Goal: Understand process/instructions: Learn how to perform a task or action

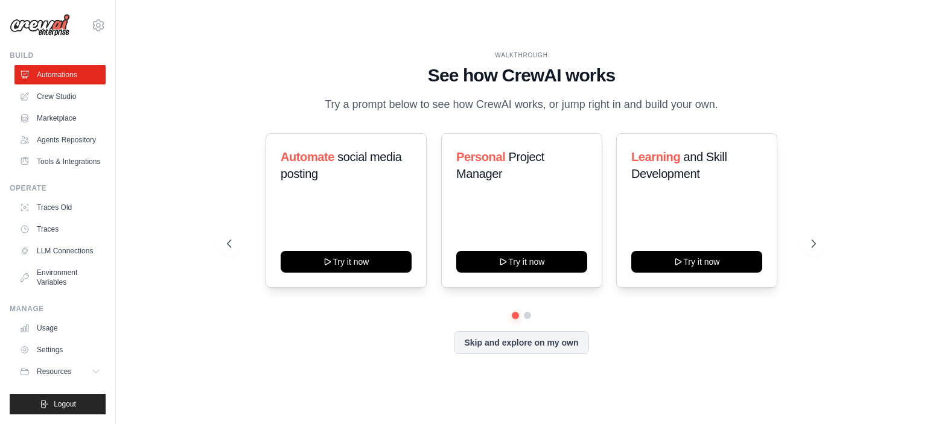
click at [183, 188] on div "WALKTHROUGH See how [PERSON_NAME] works Try a prompt below to see how [PERSON_N…" at bounding box center [521, 212] width 773 height 400
drag, startPoint x: 413, startPoint y: 99, endPoint x: 551, endPoint y: 100, distance: 137.6
click at [551, 100] on p "Try a prompt below to see how CrewAI works, or jump right in and build your own." at bounding box center [522, 105] width 406 height 18
click at [656, 100] on p "Try a prompt below to see how CrewAI works, or jump right in and build your own." at bounding box center [522, 105] width 406 height 18
click at [810, 250] on icon at bounding box center [815, 244] width 12 height 12
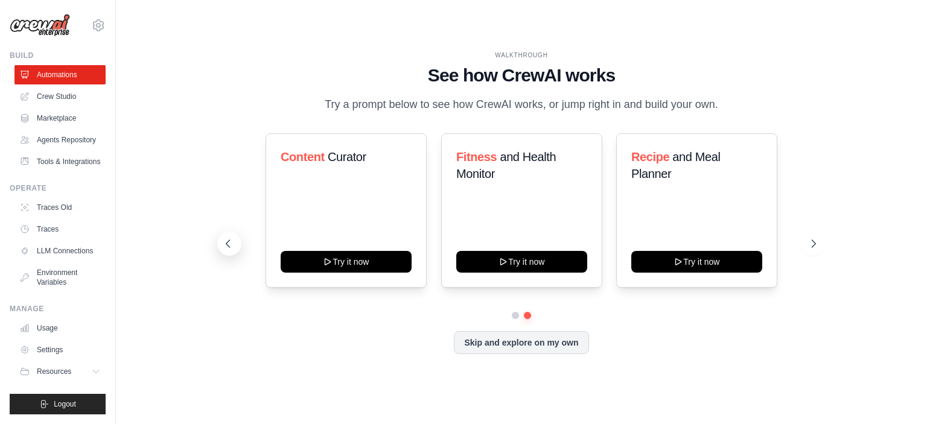
click at [226, 250] on icon at bounding box center [228, 244] width 12 height 12
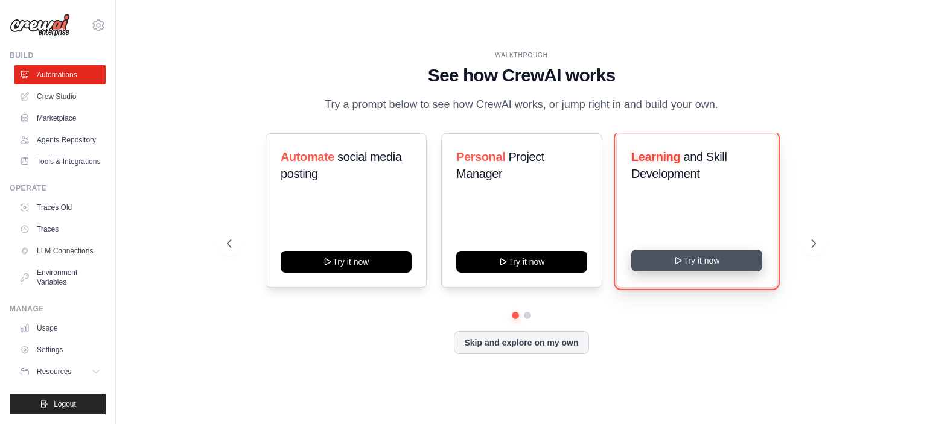
click at [691, 271] on button "Try it now" at bounding box center [696, 261] width 131 height 22
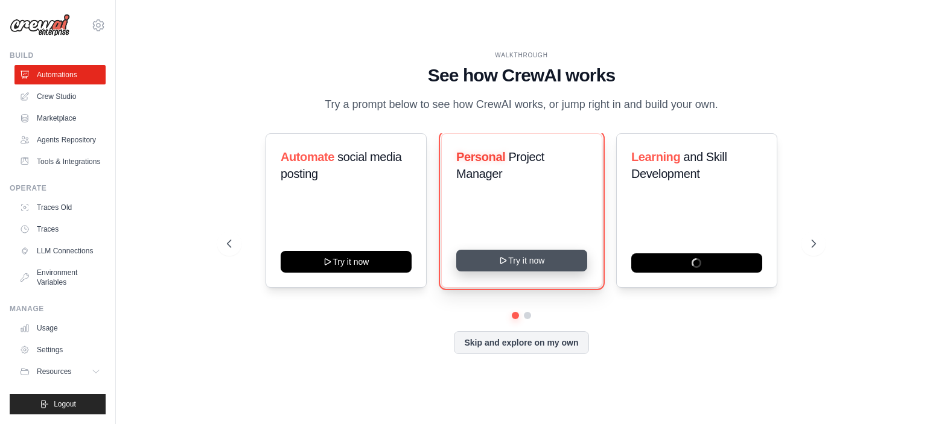
click at [522, 271] on button "Try it now" at bounding box center [521, 261] width 131 height 22
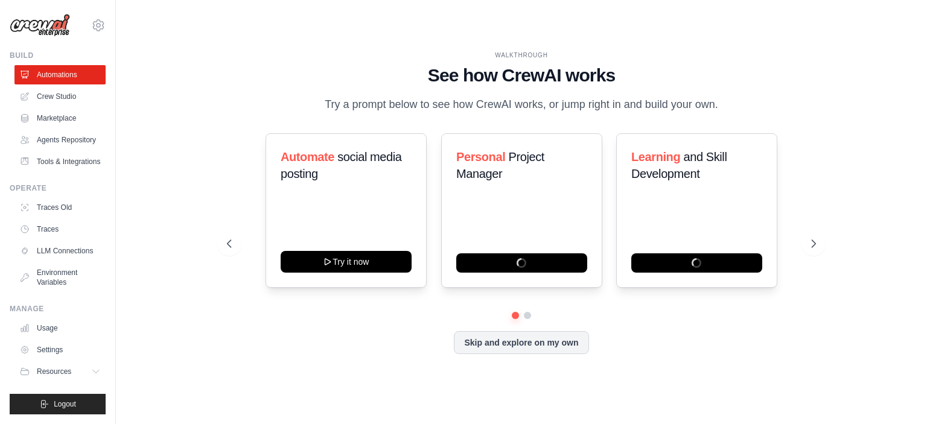
click at [231, 93] on div "WALKTHROUGH See how CrewAI works Try a prompt below to see how CrewAI works, or…" at bounding box center [521, 82] width 589 height 63
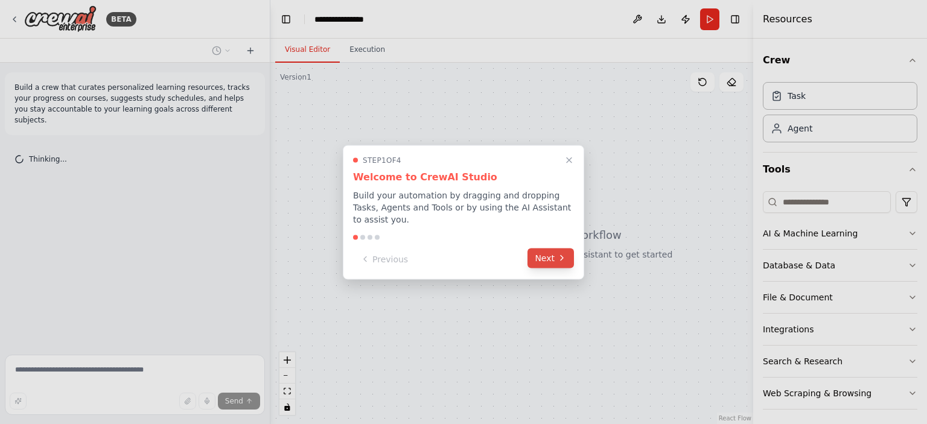
click at [551, 257] on button "Next" at bounding box center [551, 258] width 46 height 20
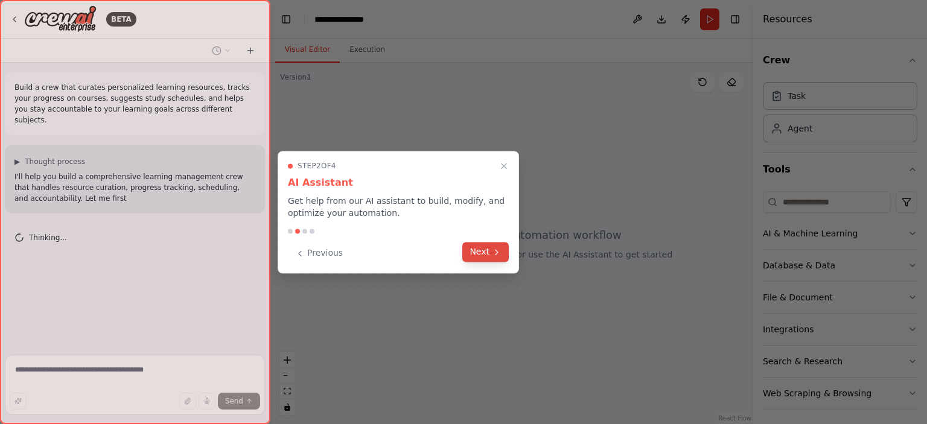
click at [489, 250] on button "Next" at bounding box center [485, 252] width 46 height 20
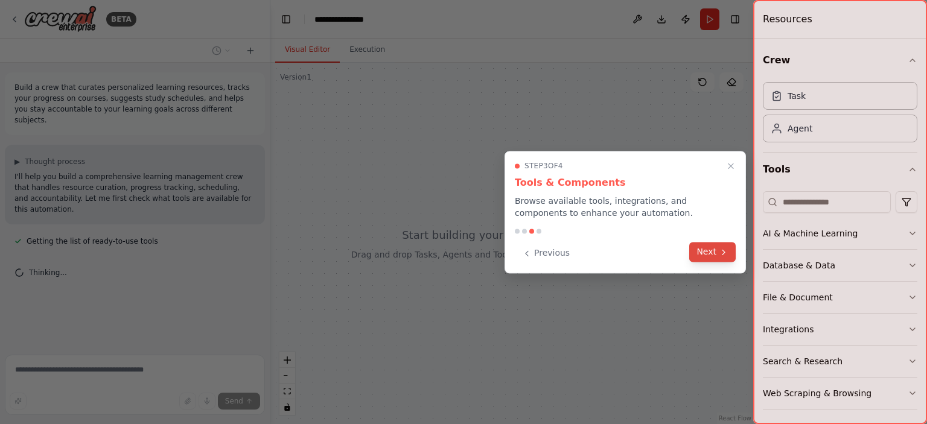
click at [709, 249] on button "Next" at bounding box center [712, 252] width 46 height 20
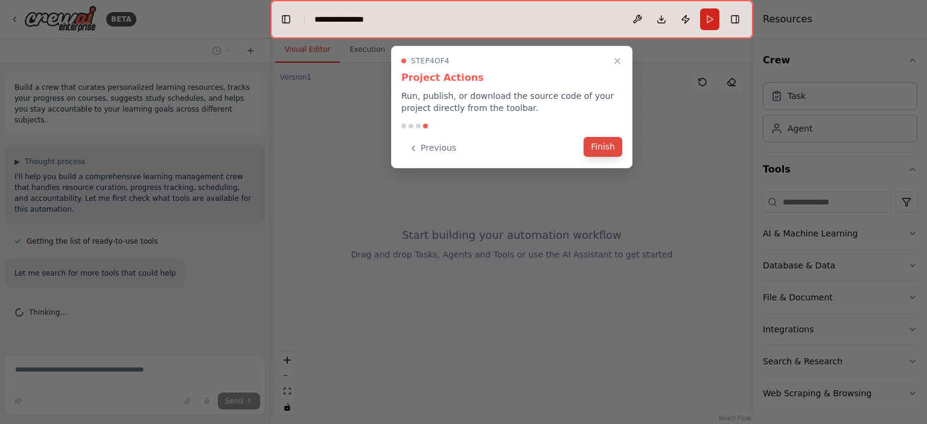
click at [611, 150] on button "Finish" at bounding box center [603, 147] width 39 height 20
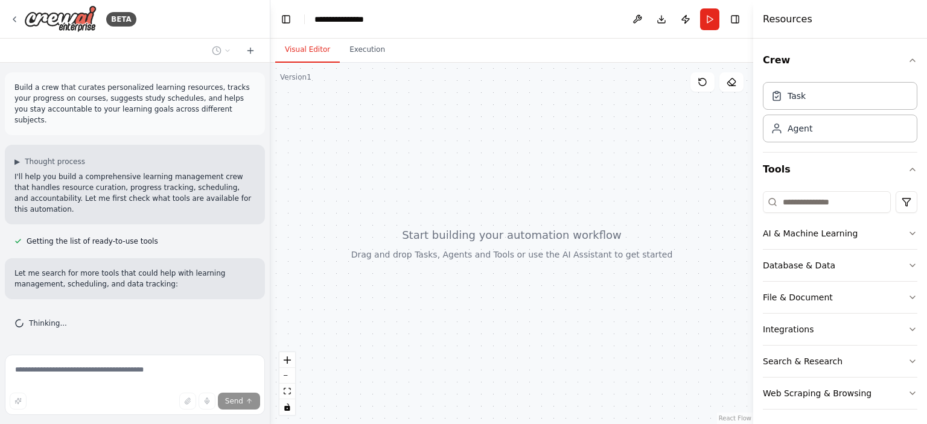
scroll to position [21, 0]
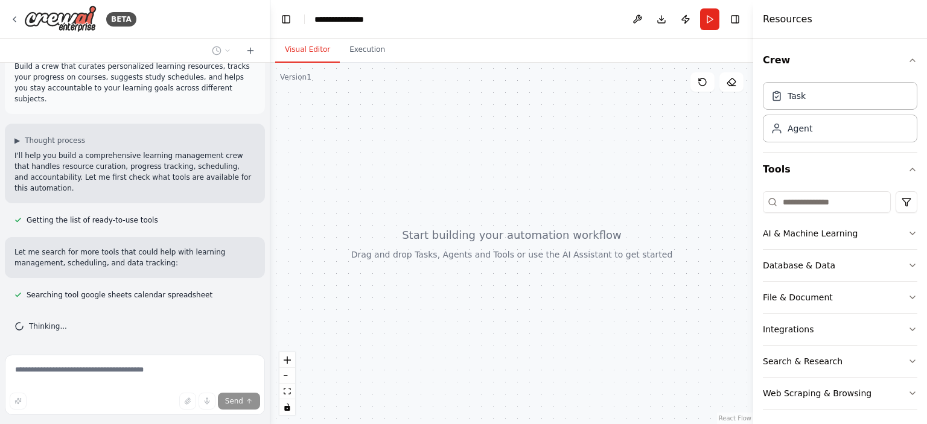
click at [531, 238] on div at bounding box center [511, 244] width 483 height 362
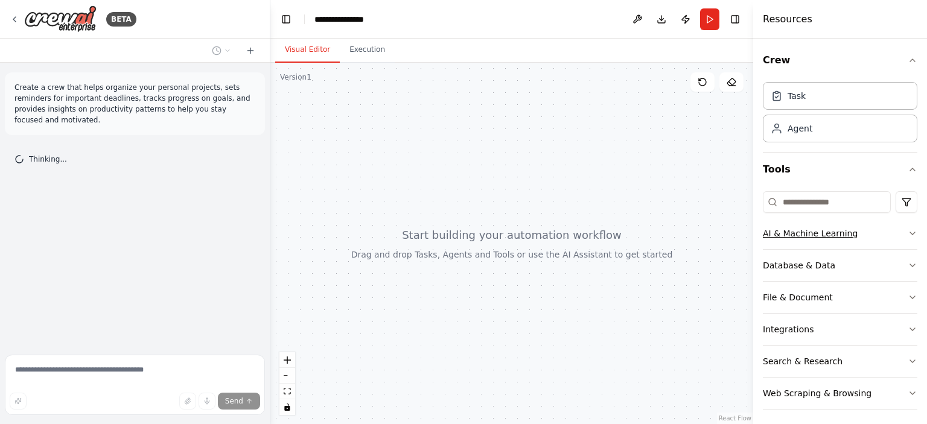
click at [838, 238] on div "AI & Machine Learning" at bounding box center [810, 234] width 95 height 12
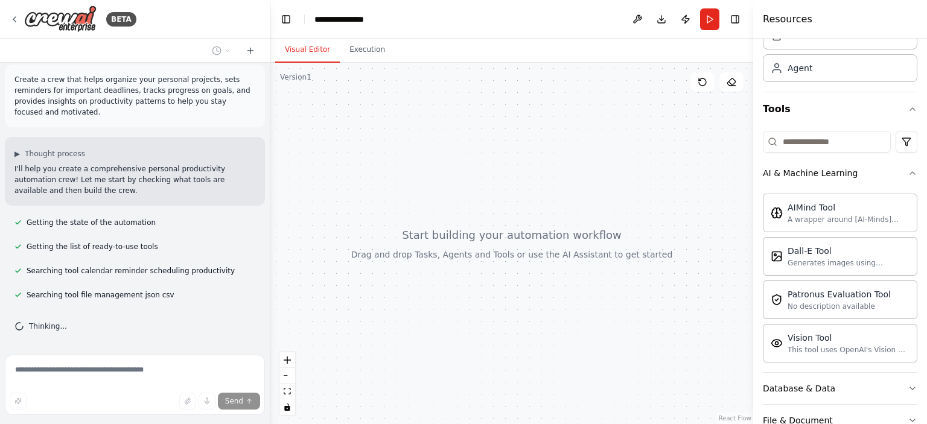
scroll to position [32, 0]
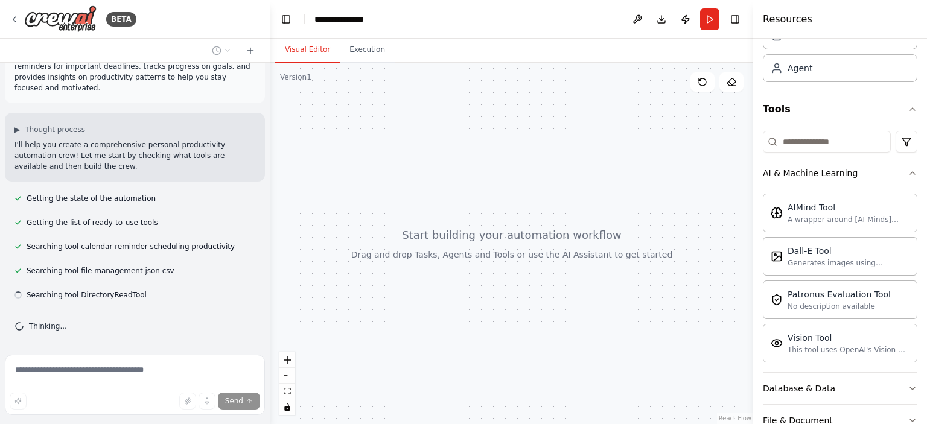
drag, startPoint x: 77, startPoint y: 95, endPoint x: 141, endPoint y: 100, distance: 64.1
click at [141, 100] on div "Create a crew that helps organize your personal projects, sets reminders for im…" at bounding box center [135, 71] width 260 height 63
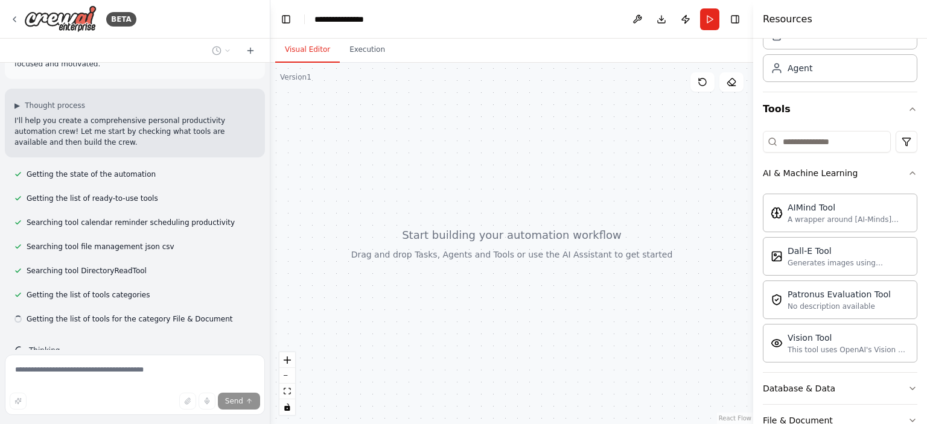
scroll to position [80, 0]
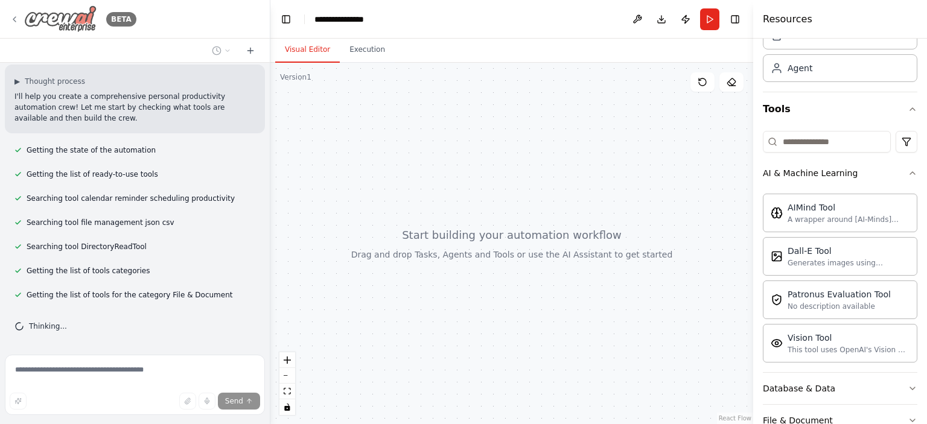
click at [19, 19] on div "BETA" at bounding box center [73, 18] width 127 height 27
